Goal: Information Seeking & Learning: Learn about a topic

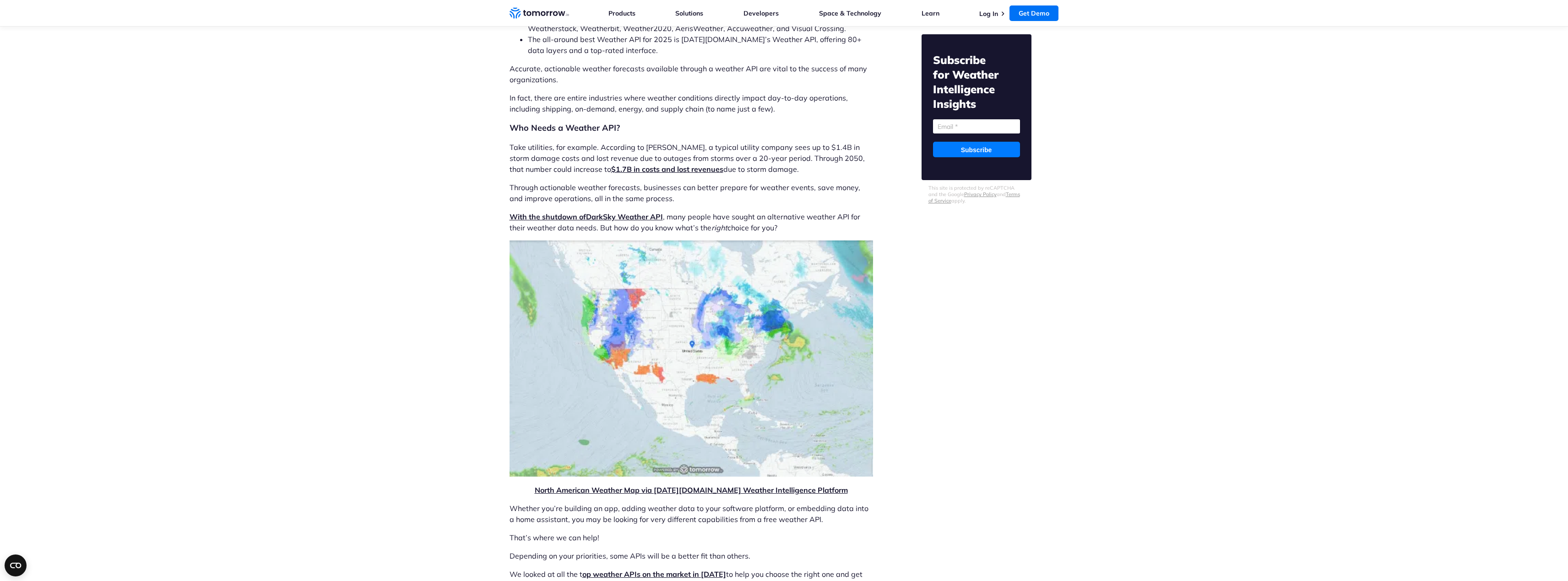
scroll to position [366, 0]
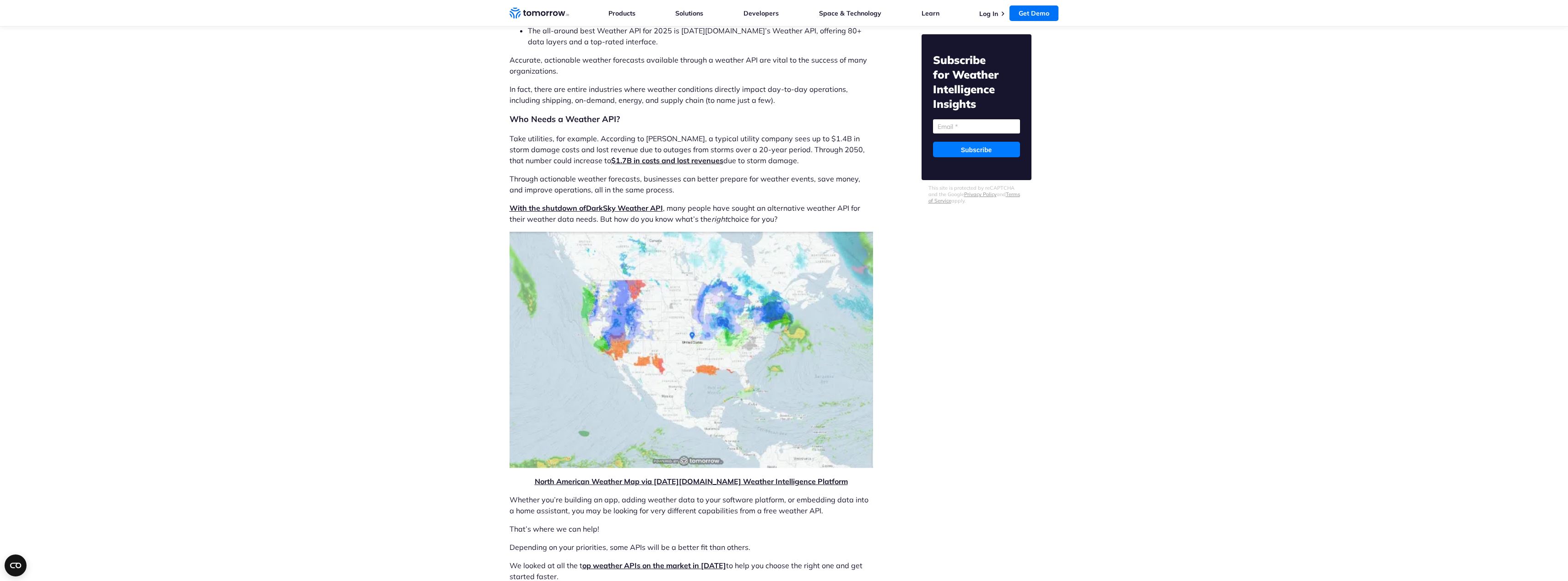
click at [647, 207] on link "With the shutdown of Dark Sky Weather API" at bounding box center [586, 208] width 154 height 9
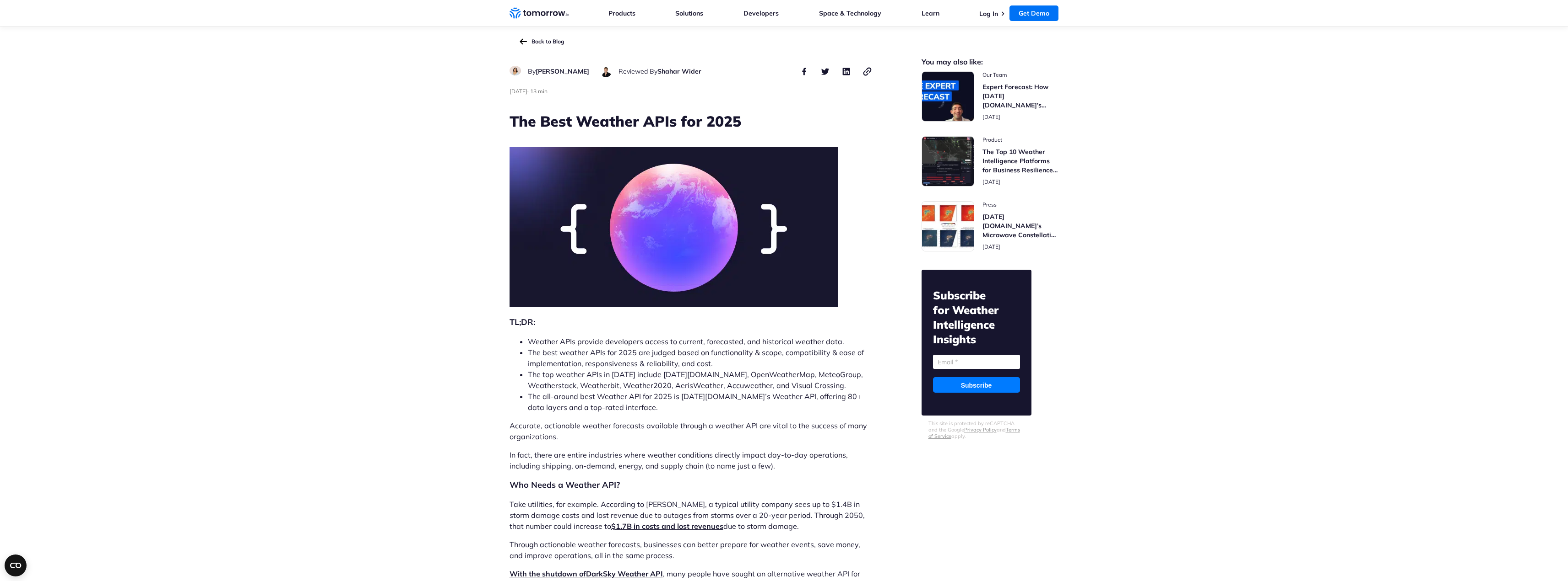
click at [525, 42] on img "back to the main blog page" at bounding box center [522, 42] width 7 height 6
